Goal: Information Seeking & Learning: Find specific fact

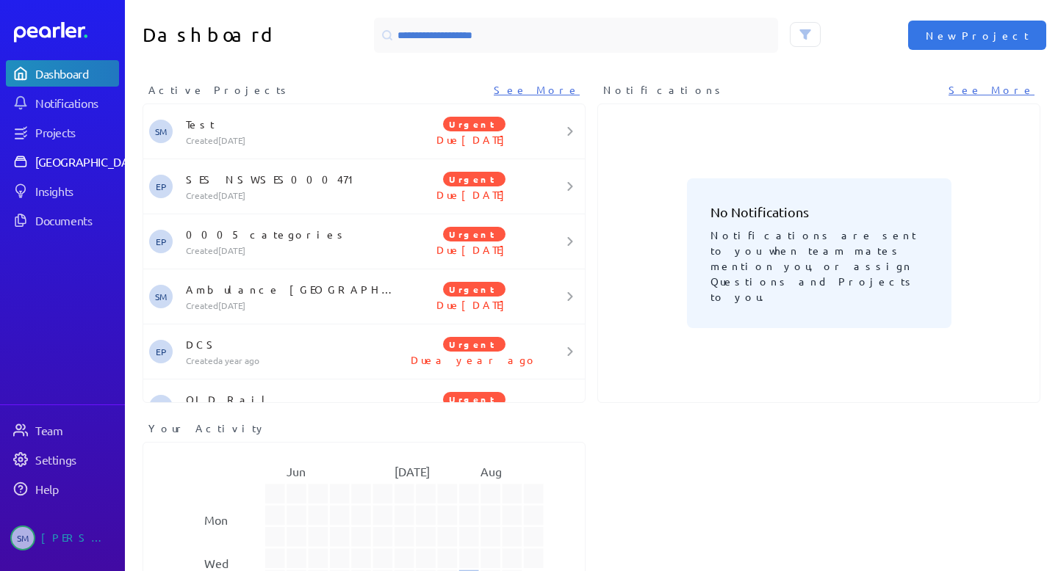
click at [52, 161] on div "[GEOGRAPHIC_DATA]" at bounding box center [89, 161] width 109 height 15
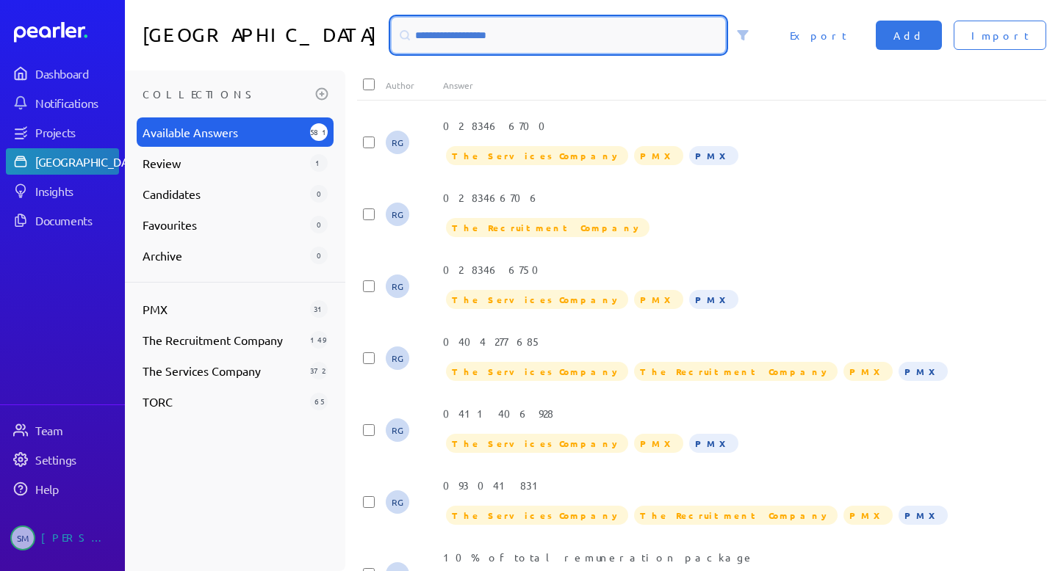
click at [401, 31] on input at bounding box center [557, 35] width 333 height 35
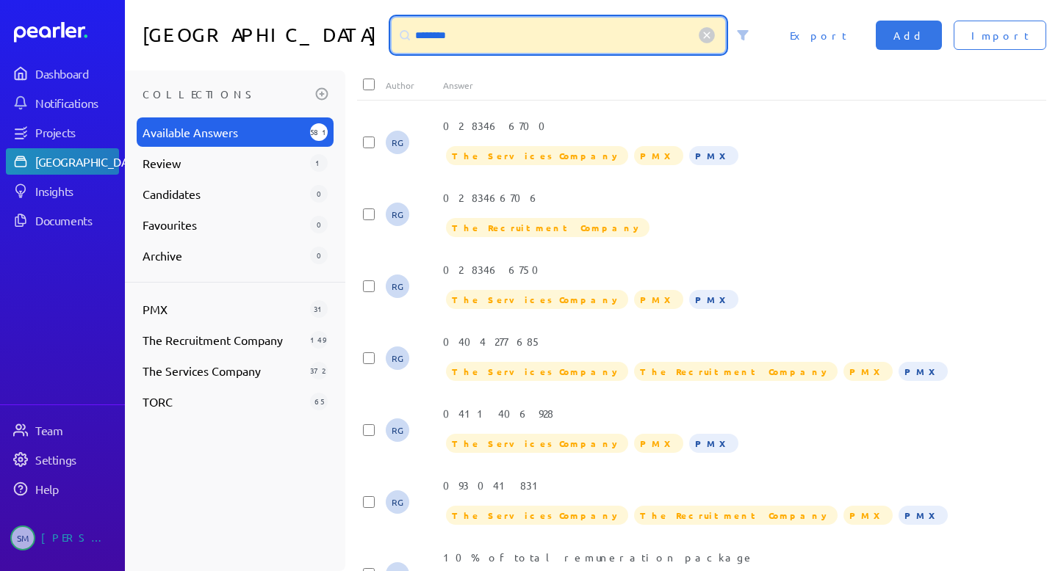
type input "********"
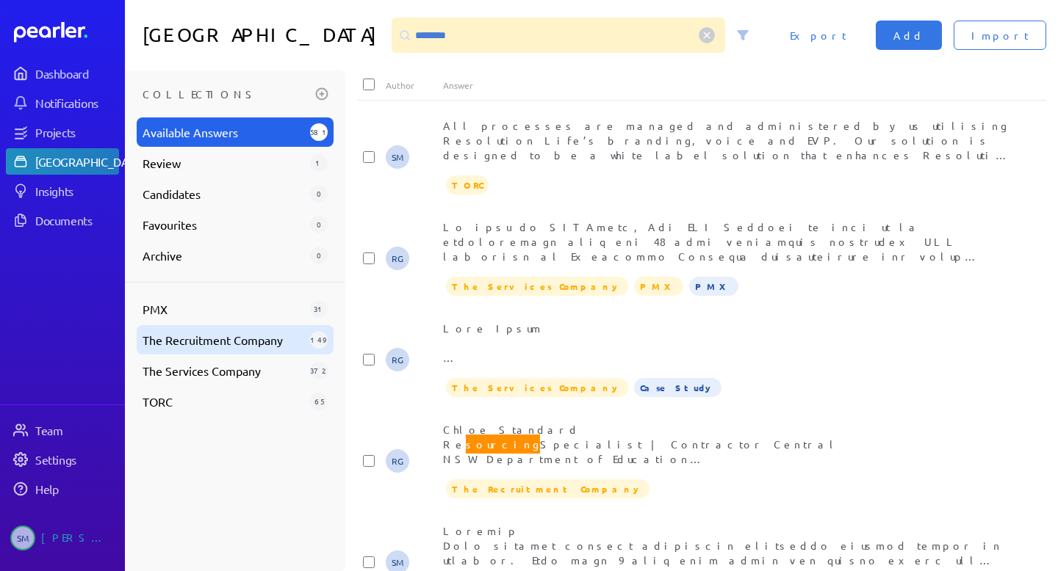
click at [210, 339] on span "The Recruitment Company" at bounding box center [223, 340] width 162 height 18
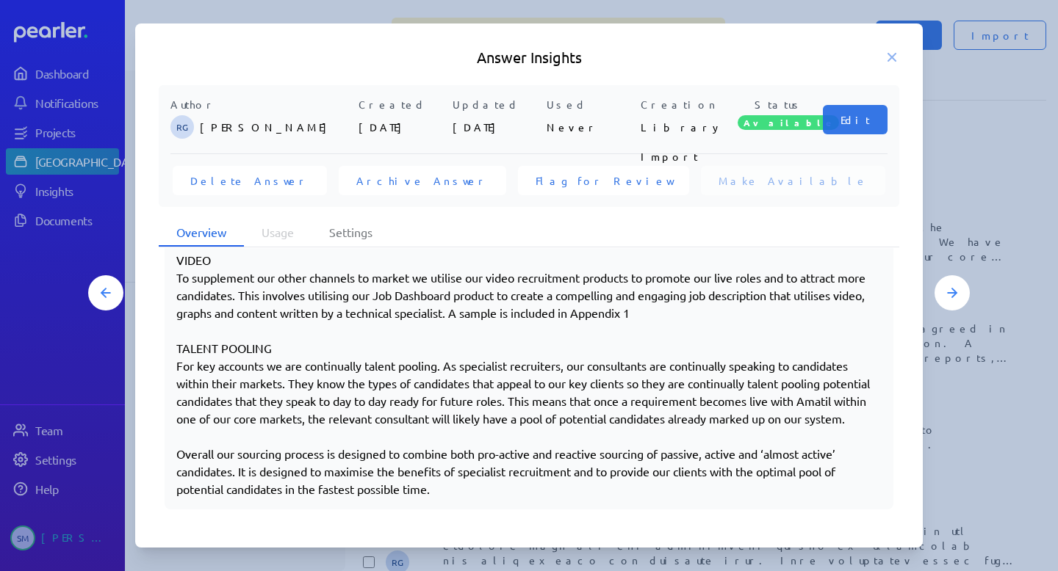
scroll to position [1962, 0]
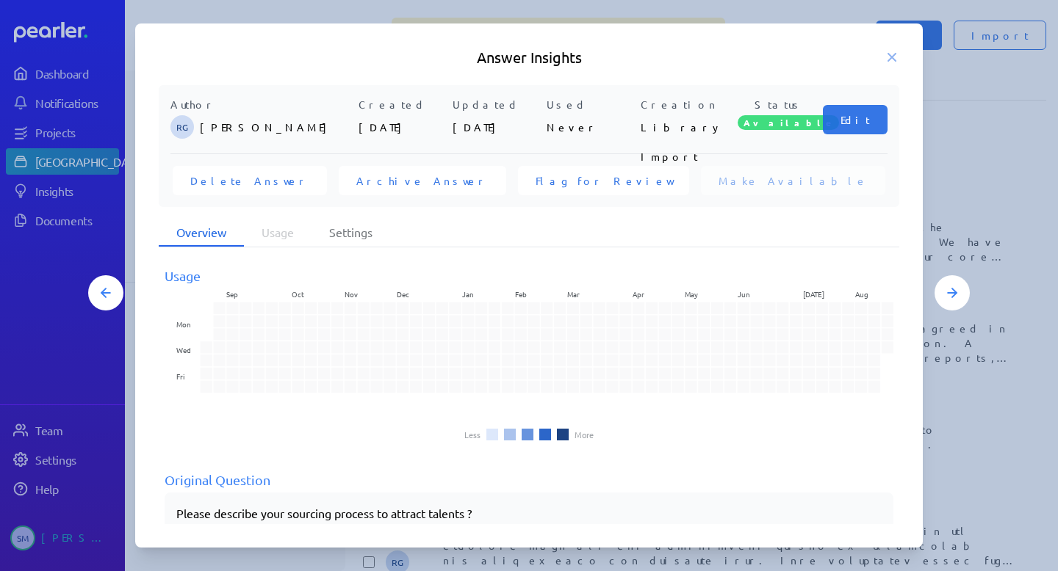
scroll to position [188, 0]
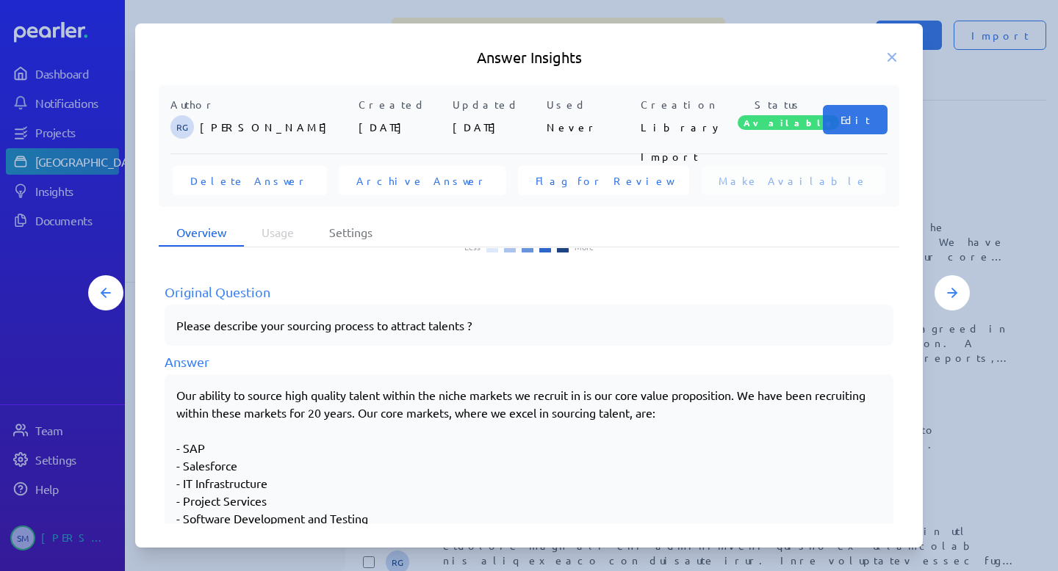
drag, startPoint x: 451, startPoint y: 491, endPoint x: 167, endPoint y: 395, distance: 299.1
copy div "Our ability to source high quality talent within the niche markets we recruit i…"
click at [890, 58] on icon at bounding box center [891, 57] width 7 height 7
